Goal: Navigation & Orientation: Find specific page/section

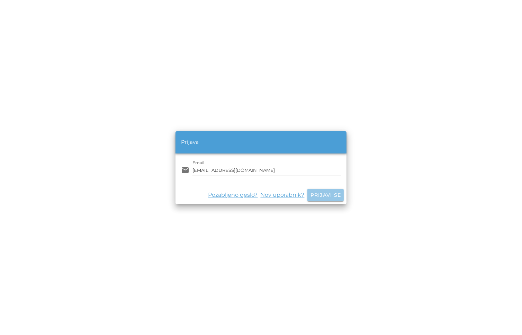
click at [319, 196] on span "Prijavi se" at bounding box center [325, 195] width 31 height 6
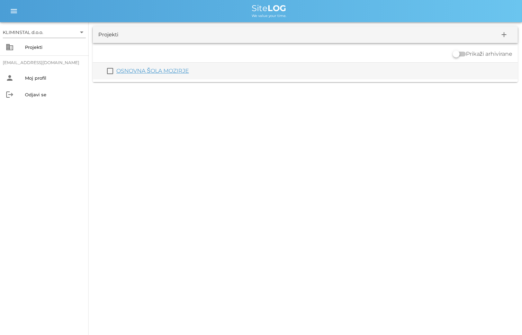
click at [153, 70] on link "OSNOVNA ŠOLA MOZIRJE" at bounding box center [152, 70] width 73 height 7
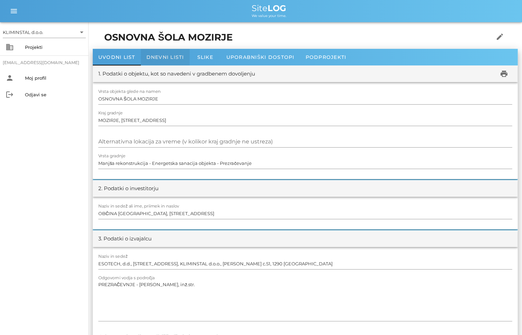
click at [158, 56] on span "Dnevni listi" at bounding box center [165, 57] width 38 height 6
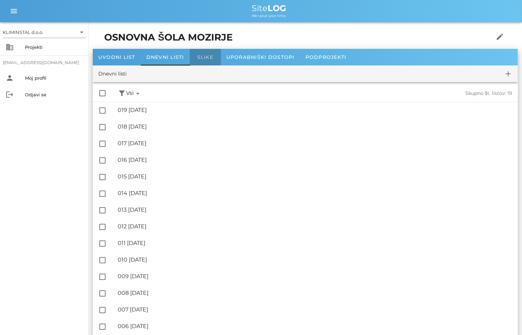
click at [211, 58] on span "Slike" at bounding box center [205, 57] width 16 height 6
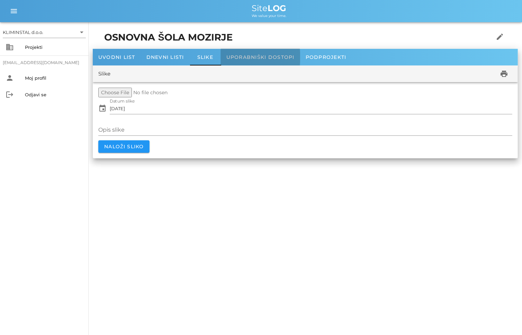
click at [252, 56] on span "Uporabniški dostopi" at bounding box center [260, 57] width 68 height 6
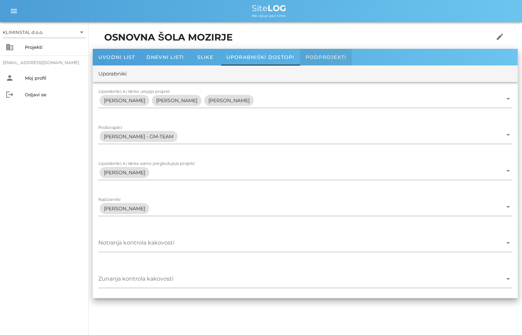
click at [315, 56] on span "Podprojekti" at bounding box center [326, 57] width 41 height 6
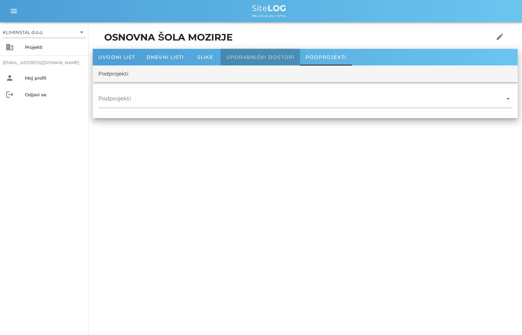
click at [270, 56] on span "Uporabniški dostopi" at bounding box center [260, 57] width 68 height 6
